Goal: Transaction & Acquisition: Purchase product/service

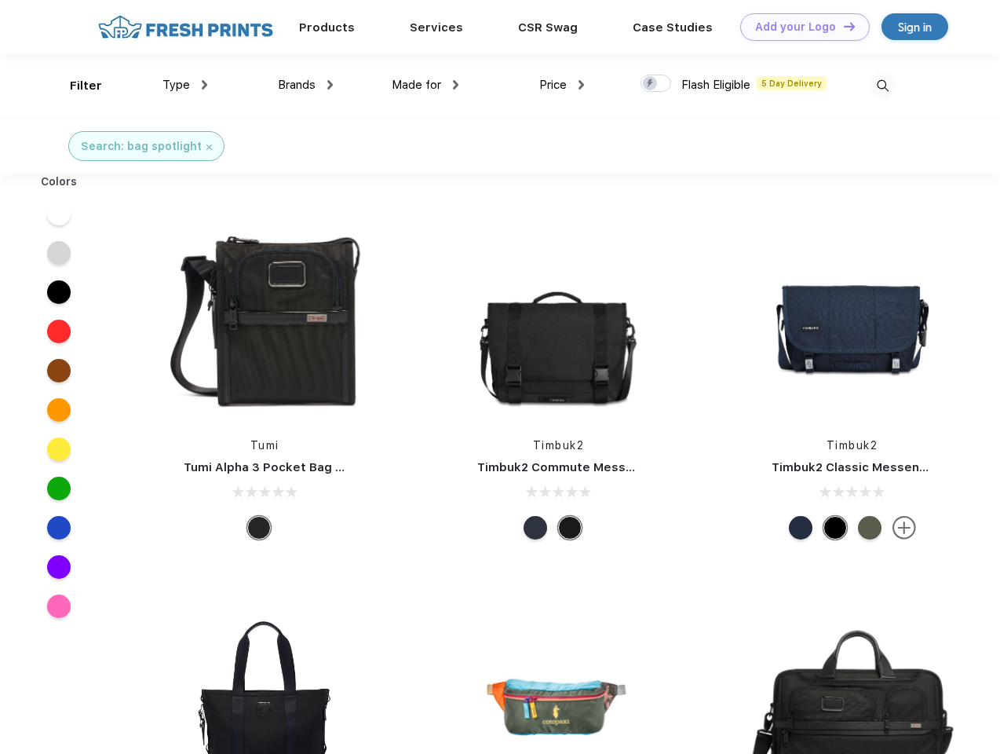
scroll to position [1, 0]
click at [799, 27] on link "Add your Logo Design Tool" at bounding box center [806, 26] width 130 height 27
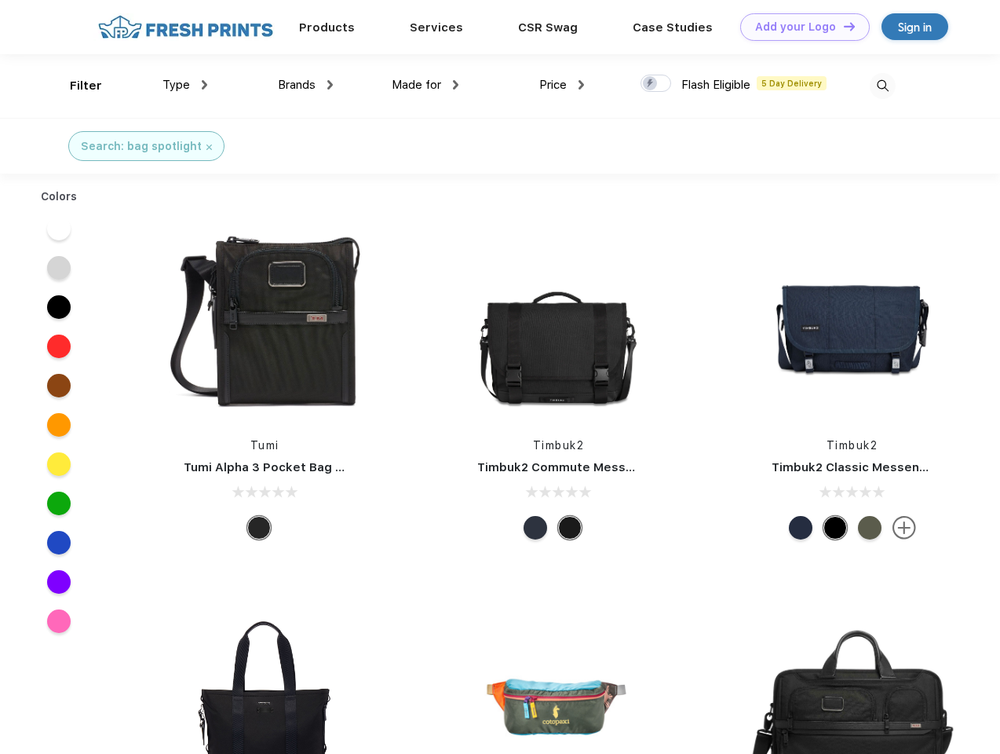
click at [0, 0] on div "Design Tool" at bounding box center [0, 0] width 0 height 0
click at [843, 26] on link "Add your Logo Design Tool" at bounding box center [806, 26] width 130 height 27
click at [75, 86] on div "Filter" at bounding box center [86, 86] width 32 height 18
click at [185, 85] on span "Type" at bounding box center [176, 85] width 27 height 14
click at [305, 85] on span "Brands" at bounding box center [297, 85] width 38 height 14
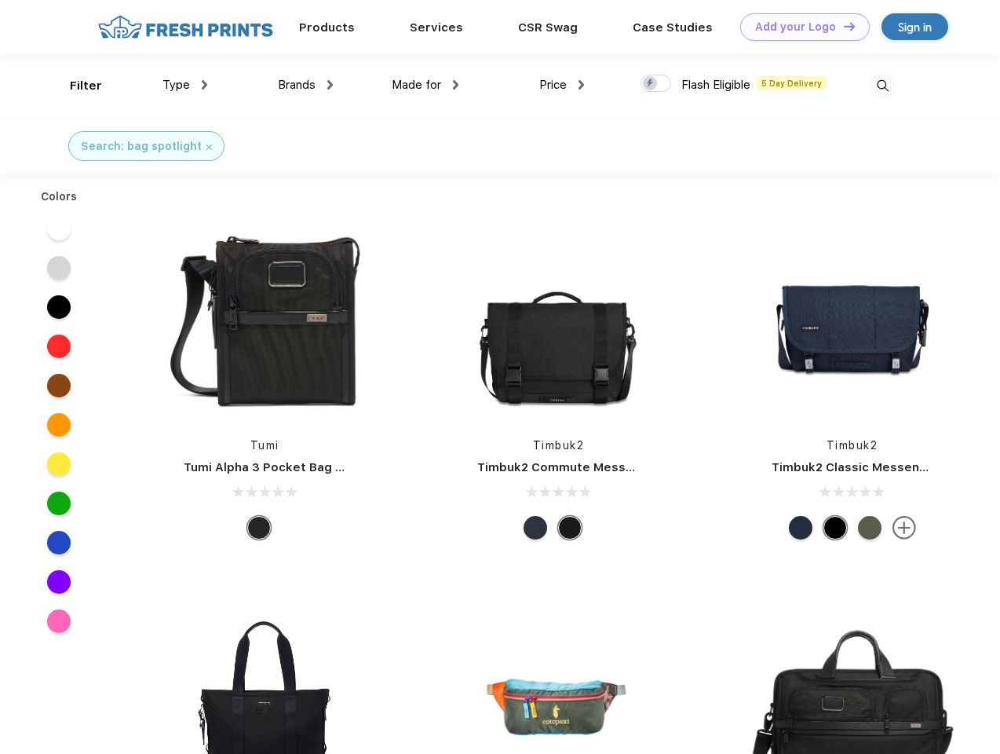
click at [426, 85] on span "Made for" at bounding box center [416, 85] width 49 height 14
click at [562, 85] on span "Price" at bounding box center [552, 85] width 27 height 14
click at [657, 84] on div at bounding box center [656, 83] width 31 height 17
click at [651, 84] on input "checkbox" at bounding box center [646, 79] width 10 height 10
click at [883, 86] on img at bounding box center [883, 86] width 26 height 26
